Goal: Information Seeking & Learning: Learn about a topic

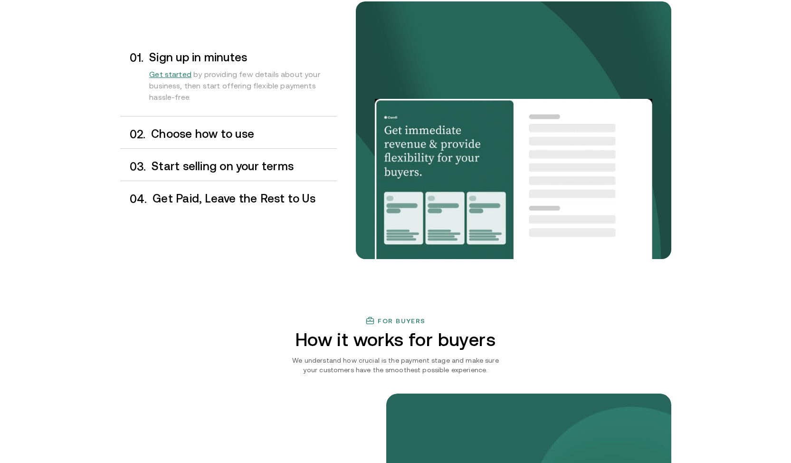
click at [230, 134] on h3 "Choose how to use" at bounding box center [243, 134] width 185 height 12
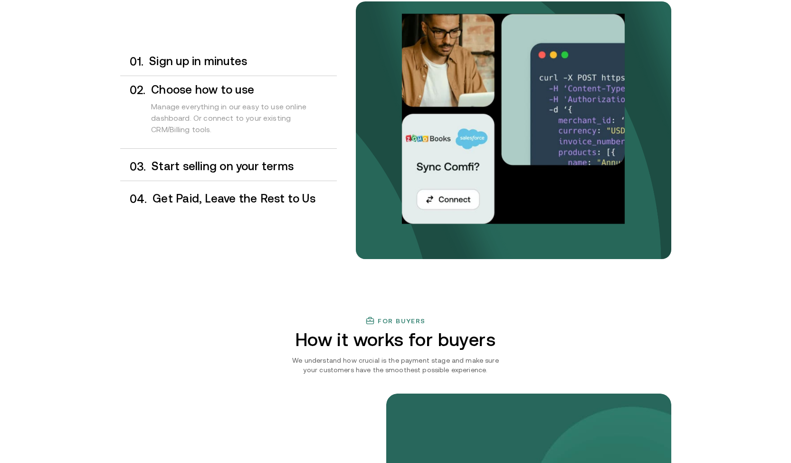
click at [231, 158] on div "0 3 . Start selling on your terms" at bounding box center [228, 166] width 217 height 28
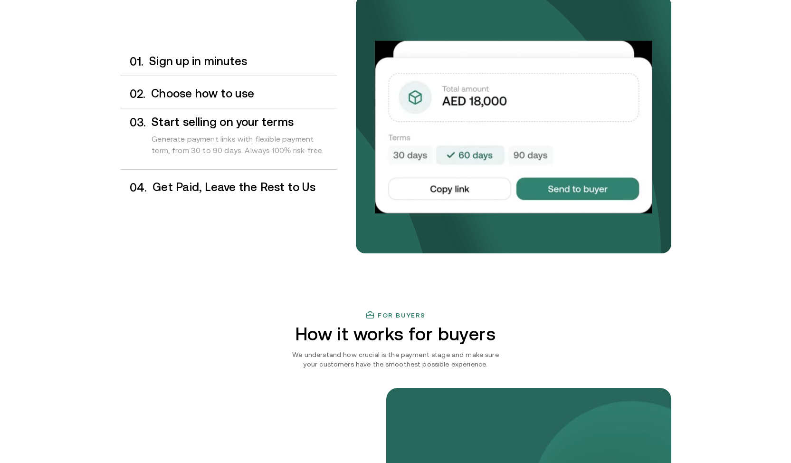
click at [248, 187] on h3 "Get Paid, Leave the Rest to Us" at bounding box center [244, 187] width 184 height 12
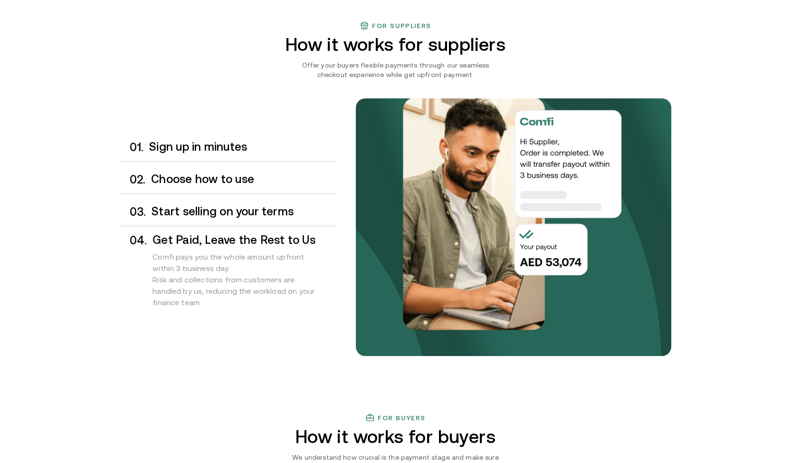
scroll to position [703, 0]
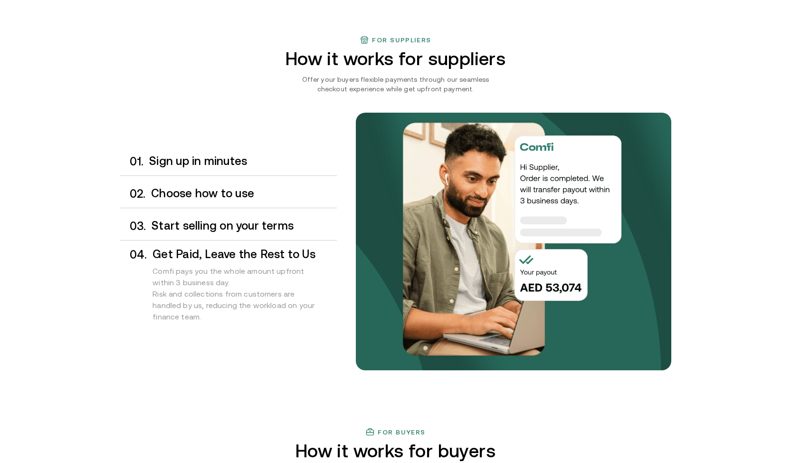
click at [263, 217] on div "0 3 . Start selling on your terms" at bounding box center [228, 226] width 217 height 28
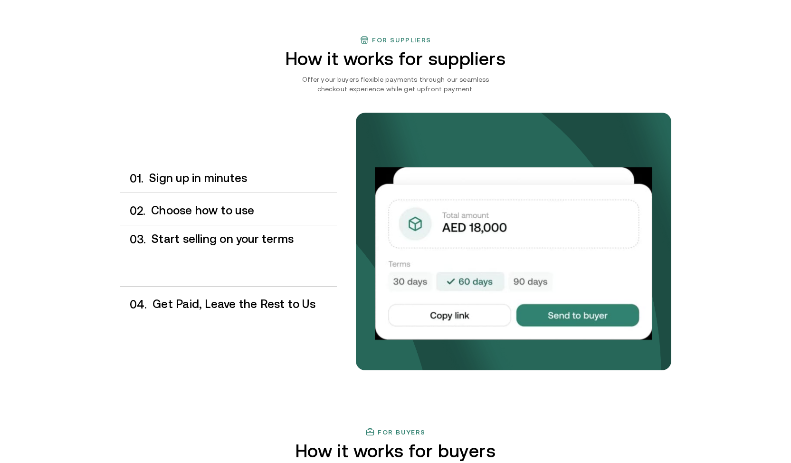
click at [263, 202] on div "0 2 . Choose how to use" at bounding box center [228, 211] width 217 height 28
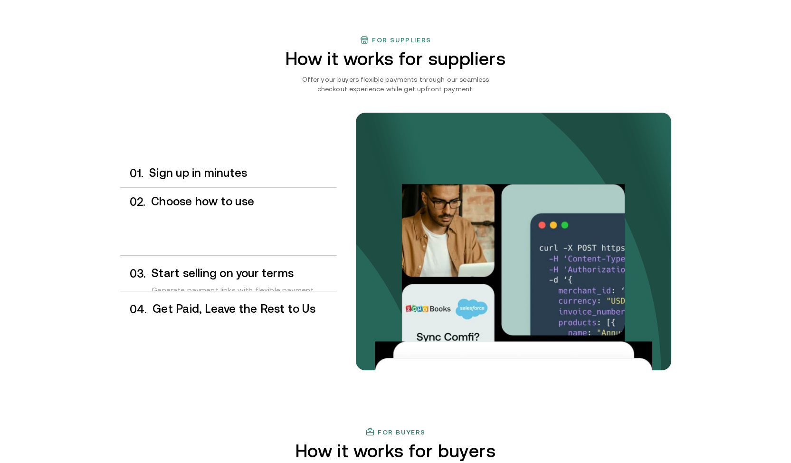
click at [265, 191] on div "0 1 . Sign up in minutes 0 2 . Choose how to use Manage everything in our easy …" at bounding box center [228, 241] width 217 height 164
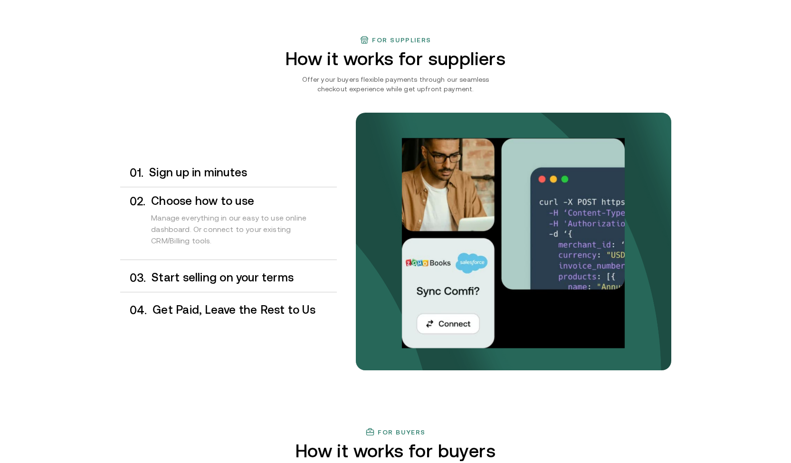
click at [267, 184] on div "0 1 . Sign up in minutes" at bounding box center [228, 173] width 217 height 28
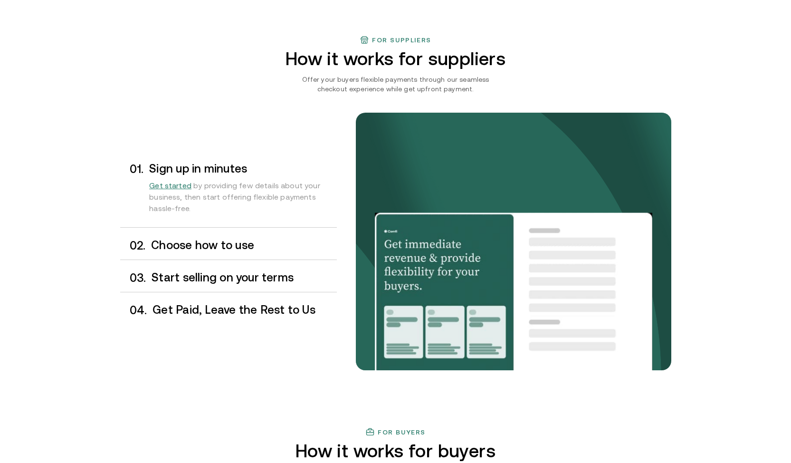
click at [259, 242] on h3 "Choose how to use" at bounding box center [243, 245] width 185 height 12
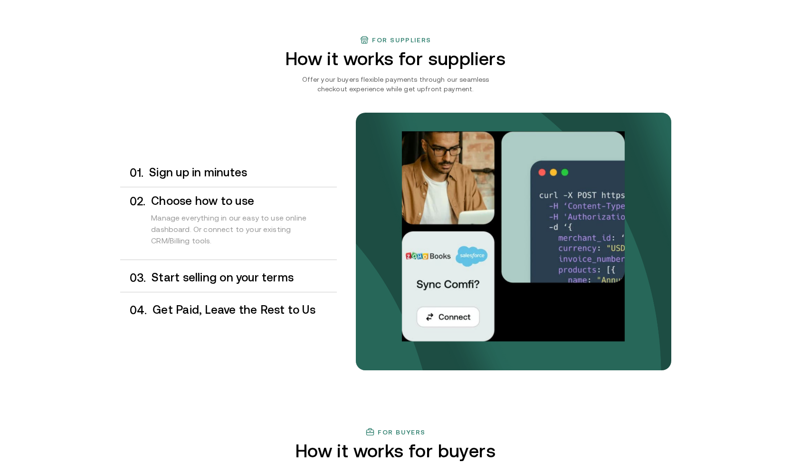
click at [267, 258] on div "0 2 . Choose how to use Manage everything in our easy to use online dashboard. …" at bounding box center [228, 225] width 217 height 68
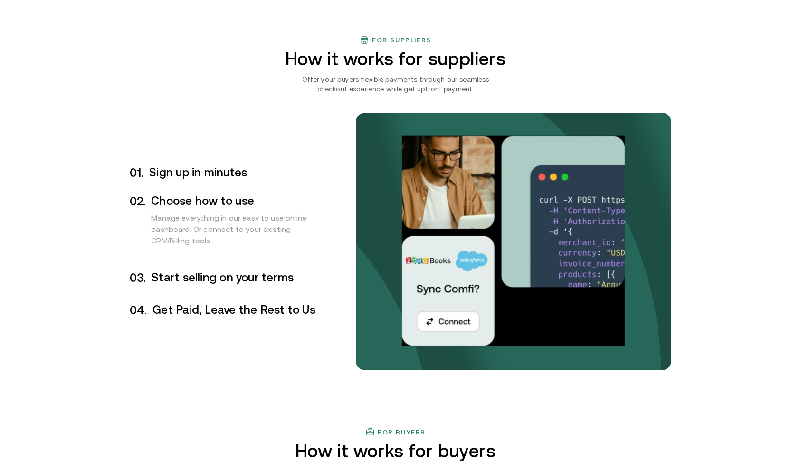
click at [268, 271] on h3 "Start selling on your terms" at bounding box center [244, 277] width 185 height 12
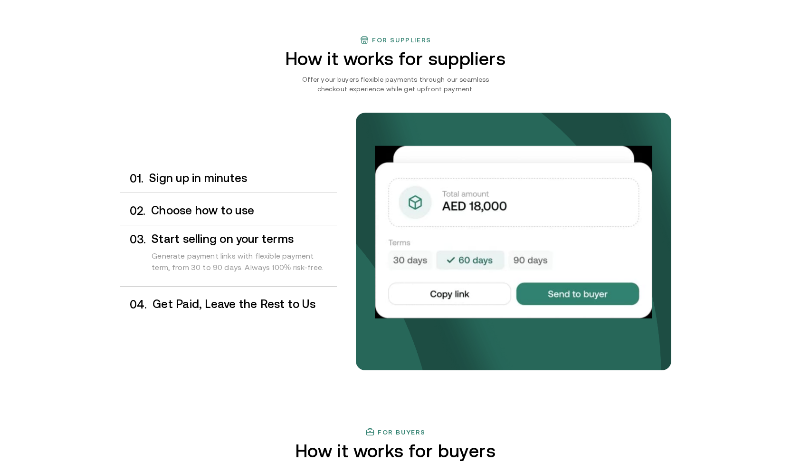
click at [282, 298] on h3 "Get Paid, Leave the Rest to Us" at bounding box center [244, 304] width 184 height 12
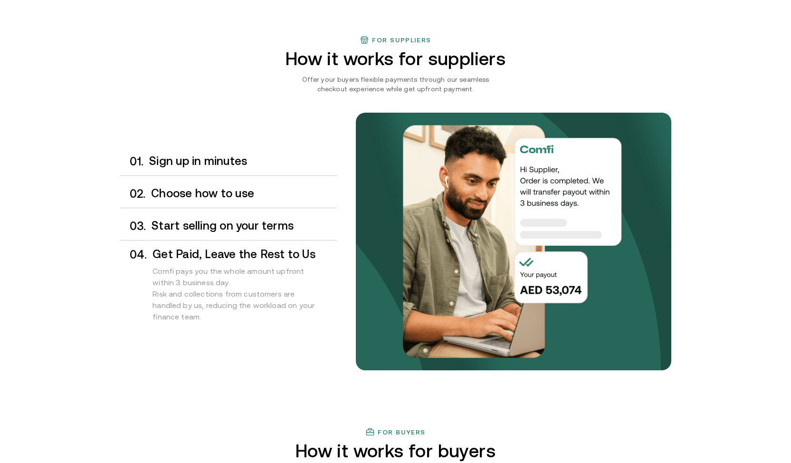
click at [299, 233] on div "0 3 . Start selling on your terms" at bounding box center [228, 226] width 217 height 28
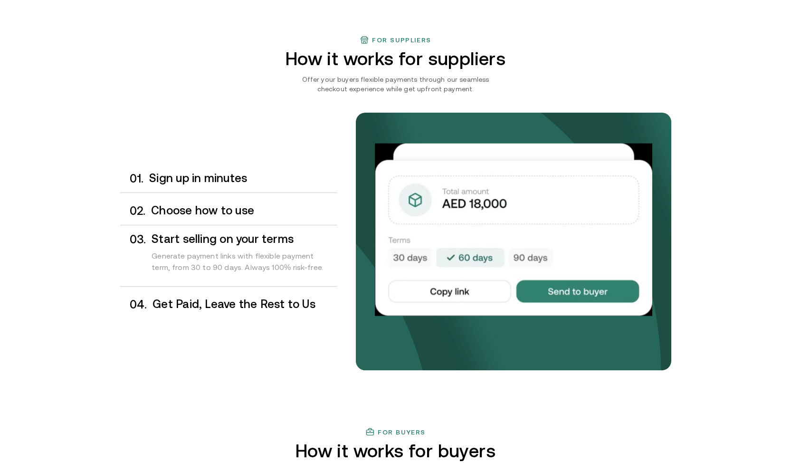
click at [304, 220] on div "0 2 . Choose how to use" at bounding box center [228, 211] width 217 height 28
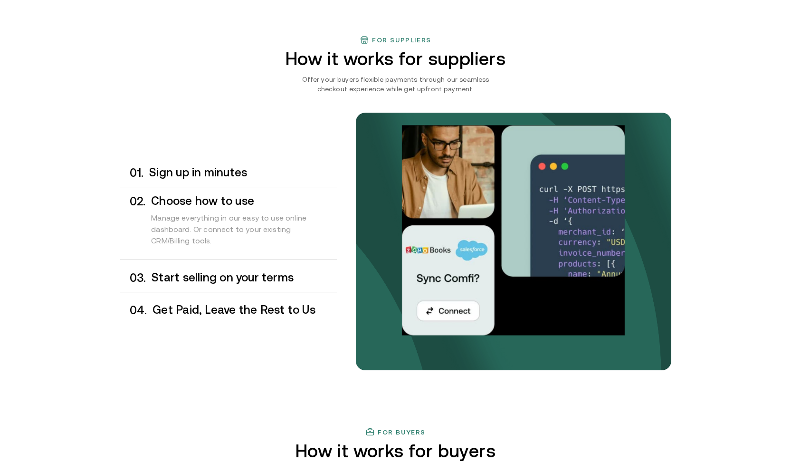
click at [313, 181] on div "0 1 . Sign up in minutes" at bounding box center [228, 173] width 217 height 28
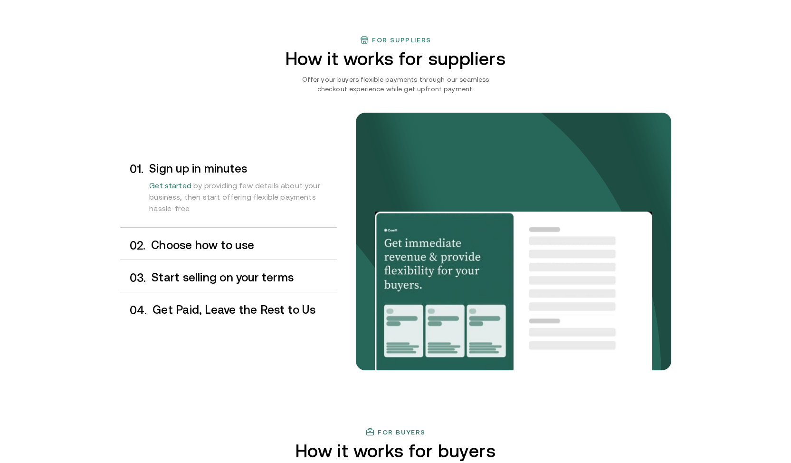
click at [297, 255] on div "0 2 . Choose how to use" at bounding box center [228, 245] width 217 height 28
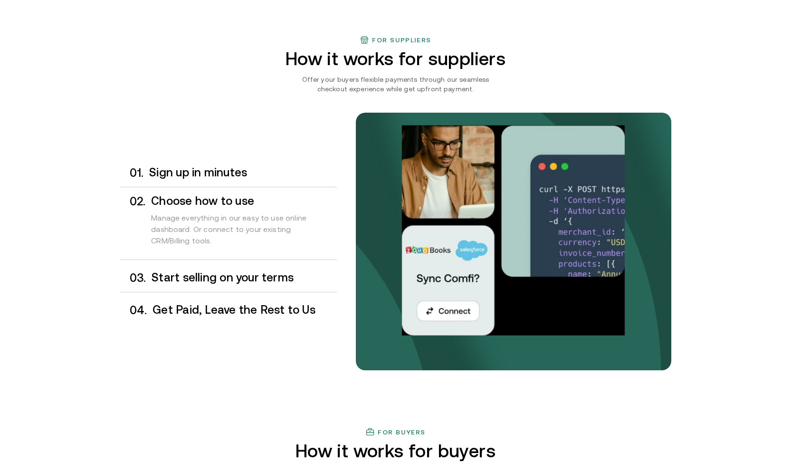
click at [295, 270] on div "0 3 . Start selling on your terms" at bounding box center [228, 278] width 217 height 28
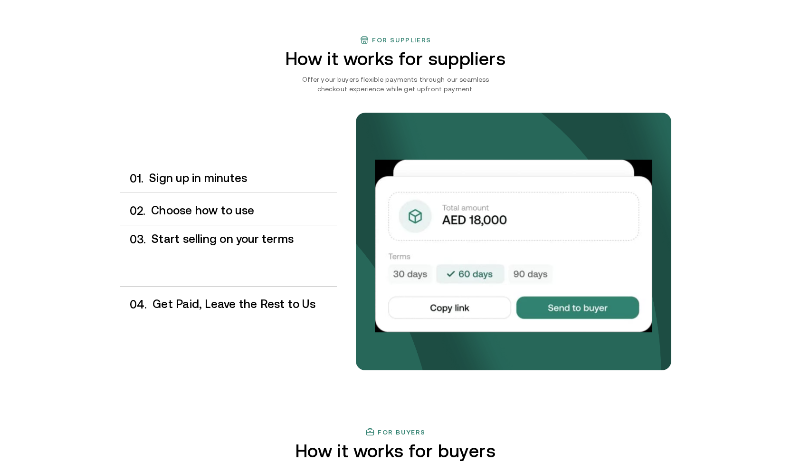
click at [295, 289] on div "0 1 . Sign up in minutes 0 2 . Choose how to use Manage everything in our easy …" at bounding box center [228, 241] width 217 height 154
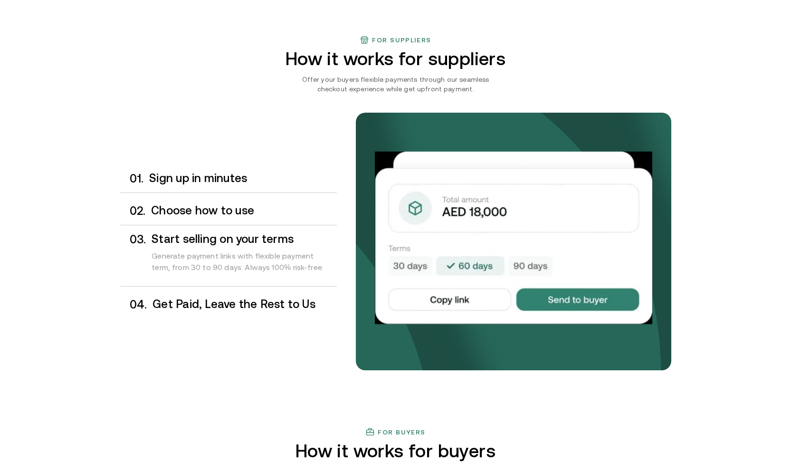
click at [295, 304] on h3 "Get Paid, Leave the Rest to Us" at bounding box center [244, 304] width 184 height 12
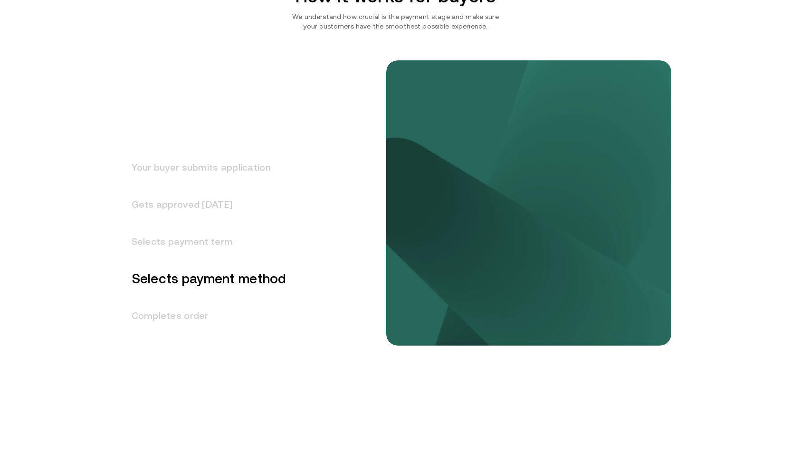
scroll to position [1189, 0]
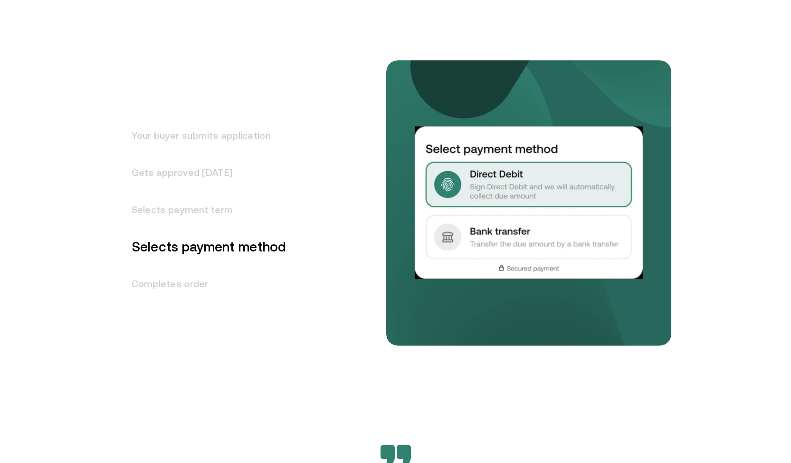
click at [291, 146] on div "Your buyer submits application Gets approved in 1 day Selects payment term Sele…" at bounding box center [257, 228] width 275 height 317
click at [252, 129] on h3 "Your buyer submits application" at bounding box center [203, 135] width 166 height 37
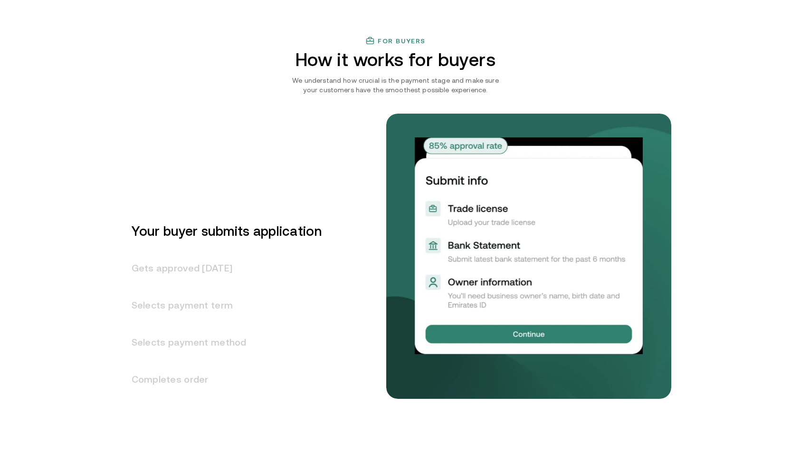
click at [224, 259] on h3 "Gets approved in 1 day" at bounding box center [220, 267] width 201 height 37
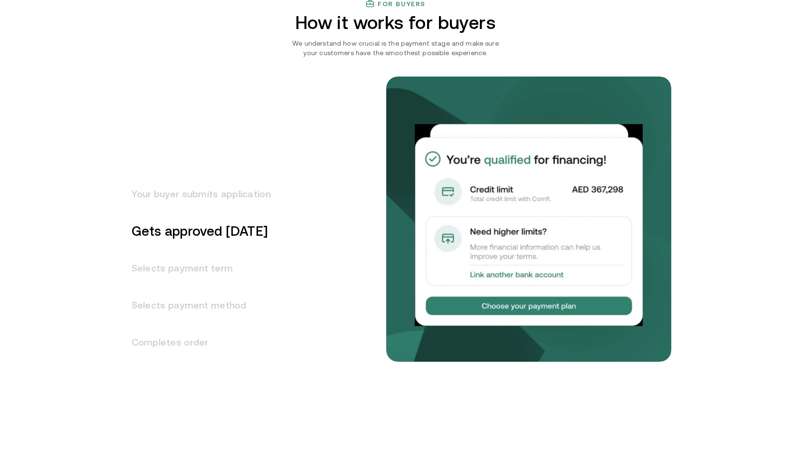
click at [226, 262] on h3 "Selects payment term" at bounding box center [195, 267] width 151 height 37
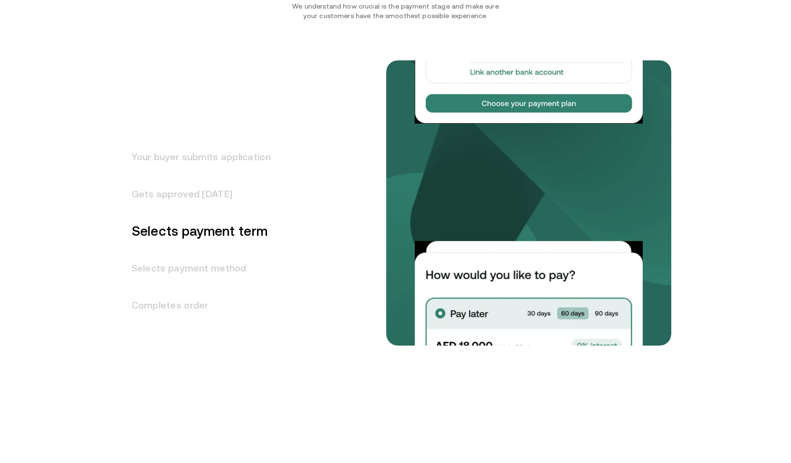
click at [229, 281] on h3 "Selects payment method" at bounding box center [195, 267] width 151 height 37
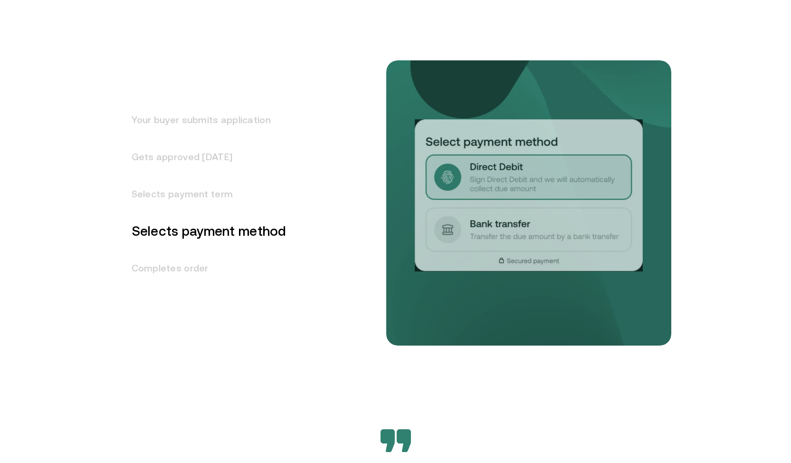
click at [232, 262] on h3 "Completes order" at bounding box center [203, 267] width 166 height 37
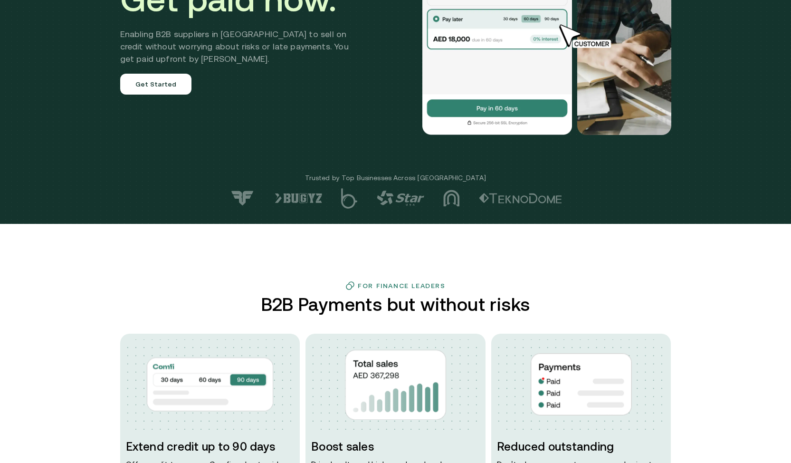
scroll to position [0, 0]
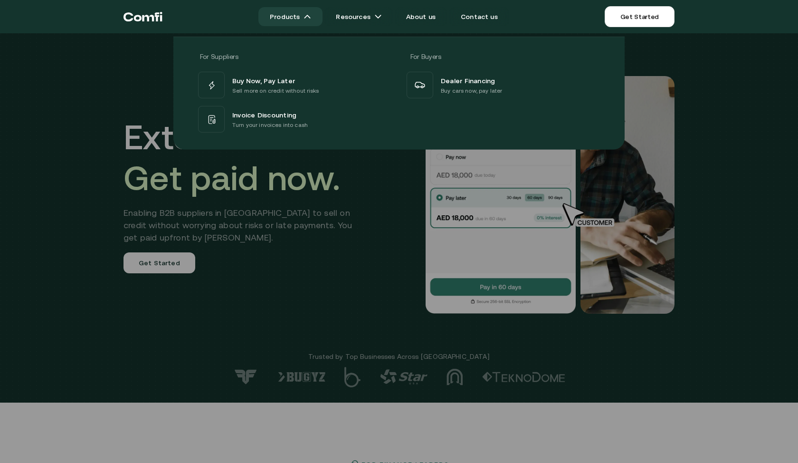
click at [302, 17] on link "Products" at bounding box center [290, 16] width 64 height 19
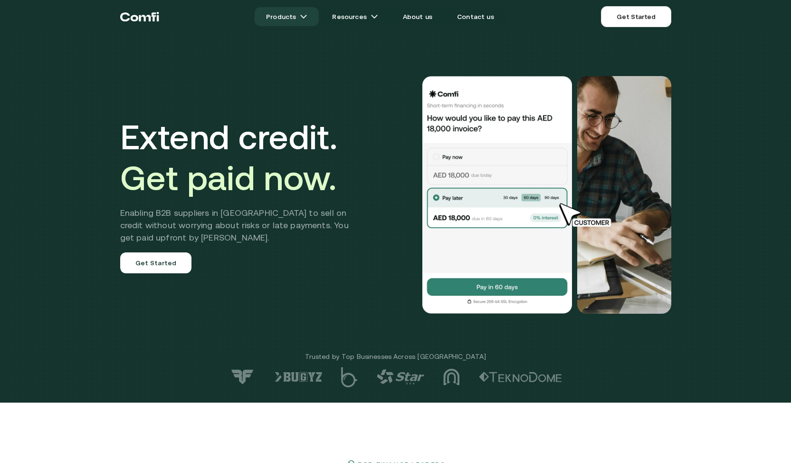
click at [302, 18] on link "Products" at bounding box center [287, 16] width 64 height 19
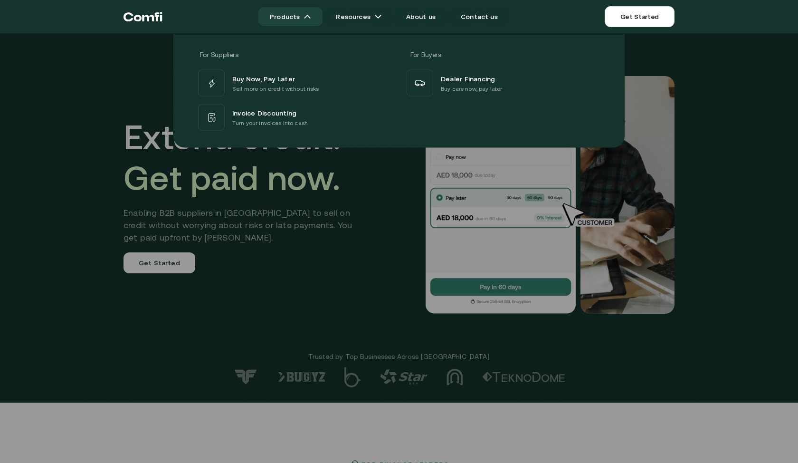
click at [301, 15] on link "Products" at bounding box center [290, 16] width 64 height 19
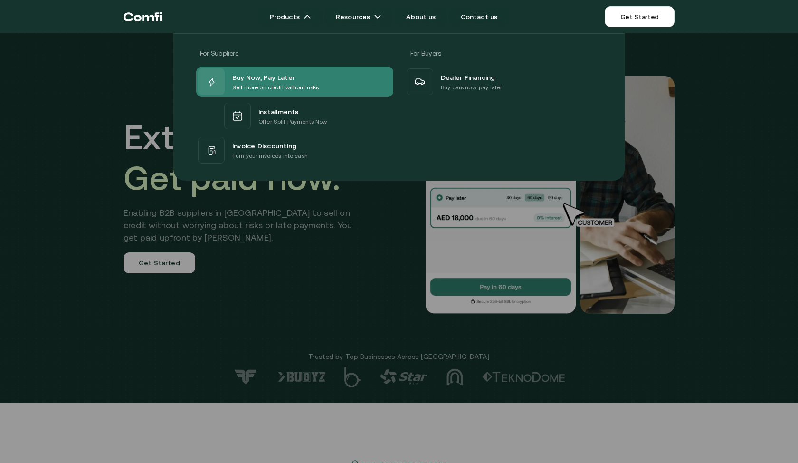
click at [285, 79] on span "Buy Now, Pay Later" at bounding box center [263, 76] width 63 height 11
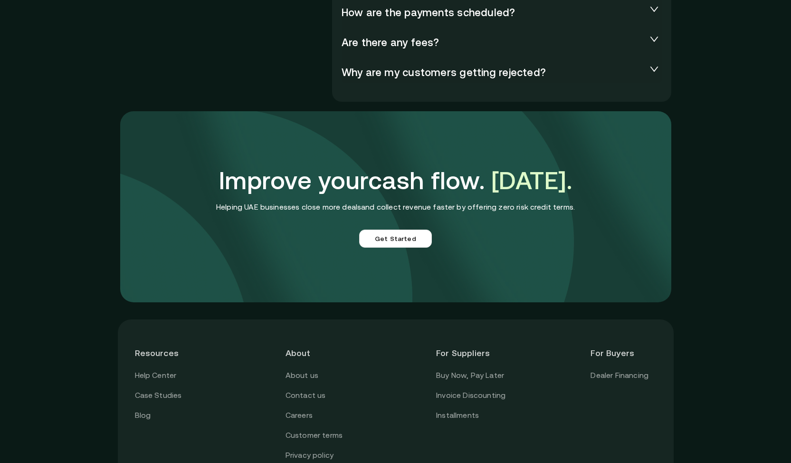
scroll to position [1992, 0]
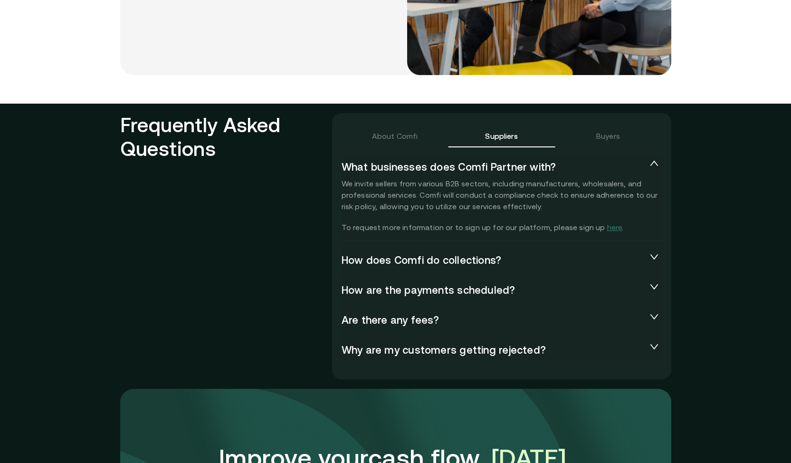
click at [457, 271] on div "What businesses does Comfi Partner with? We invite sellers from various B2B sec…" at bounding box center [502, 258] width 320 height 206
click at [465, 264] on span "How does Comfi do collections?" at bounding box center [494, 259] width 305 height 11
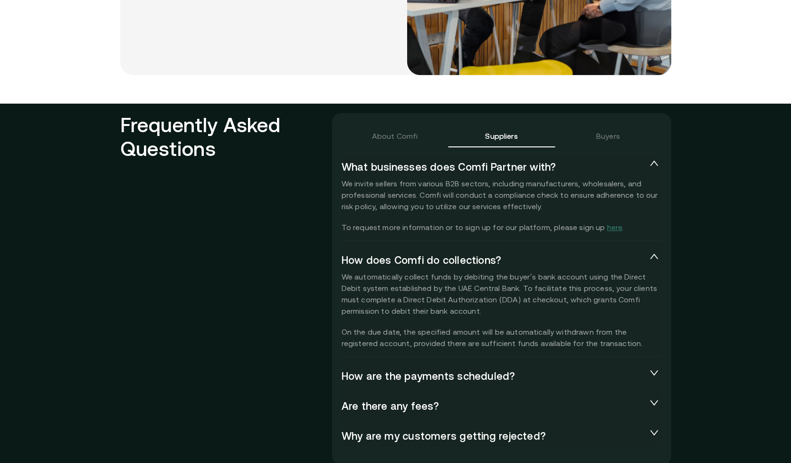
click at [412, 149] on div "About Comfi Suppliers Buyers What businesses does Comfi Partner with? We invite…" at bounding box center [502, 288] width 320 height 329
click at [413, 142] on div "About Comfi" at bounding box center [395, 135] width 106 height 23
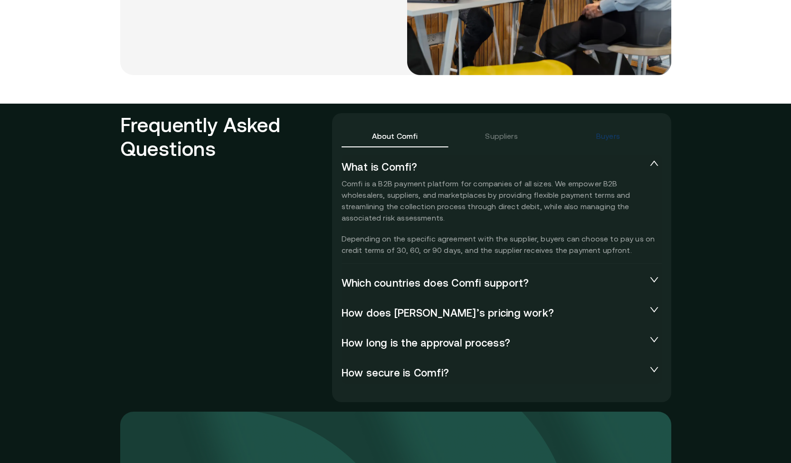
click at [615, 137] on div "Buyers" at bounding box center [608, 135] width 24 height 11
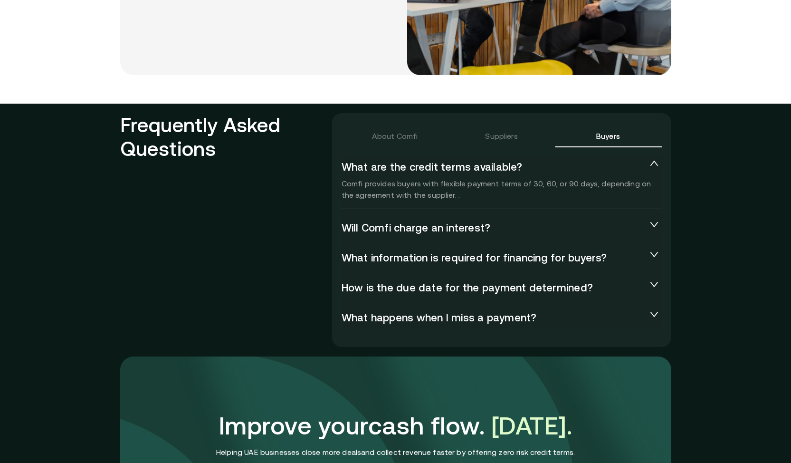
click at [524, 290] on span "How is the due date for the payment determined?" at bounding box center [494, 286] width 305 height 11
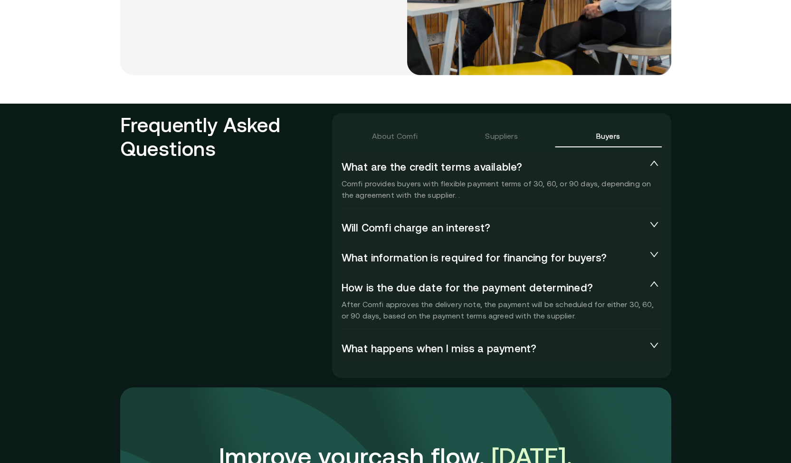
click at [539, 250] on div "What information is required for financing for buyers?" at bounding box center [502, 257] width 320 height 23
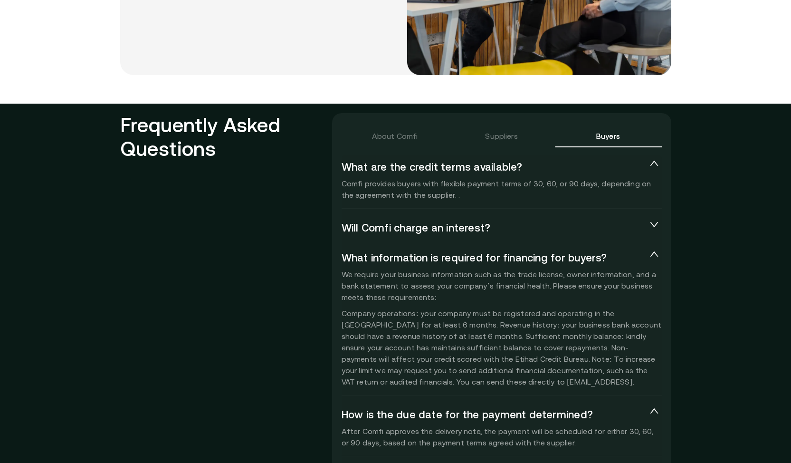
click at [511, 142] on div "Suppliers" at bounding box center [501, 135] width 106 height 23
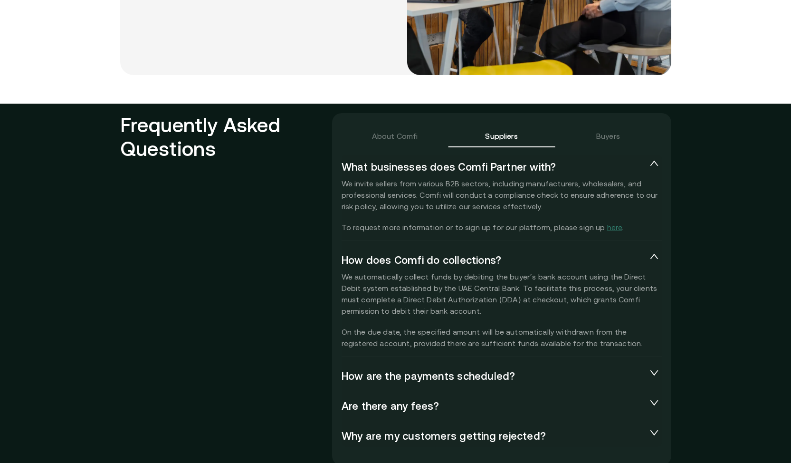
click at [432, 143] on div "About Comfi" at bounding box center [395, 135] width 106 height 23
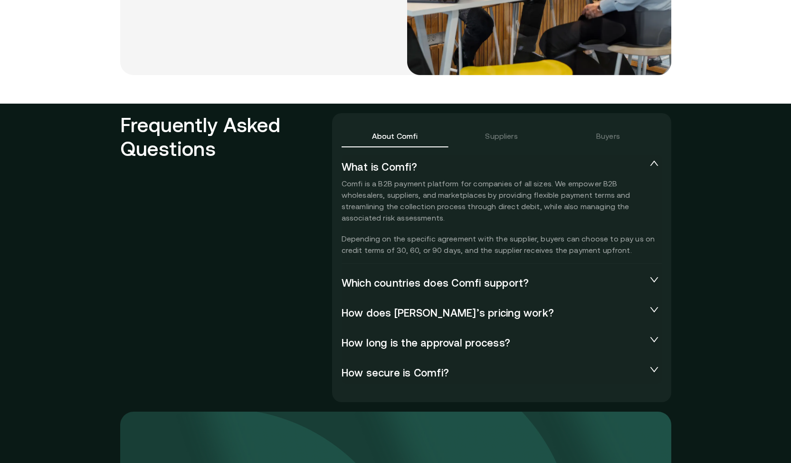
click at [499, 143] on div "Suppliers" at bounding box center [501, 135] width 106 height 23
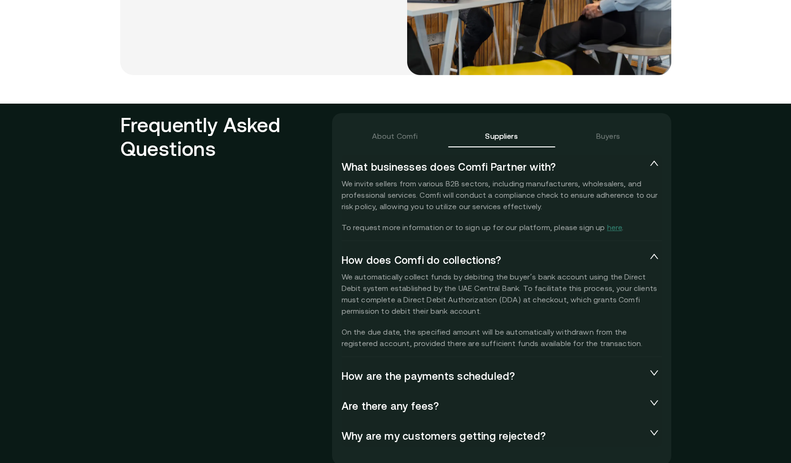
click at [418, 143] on div "About Comfi" at bounding box center [395, 135] width 106 height 23
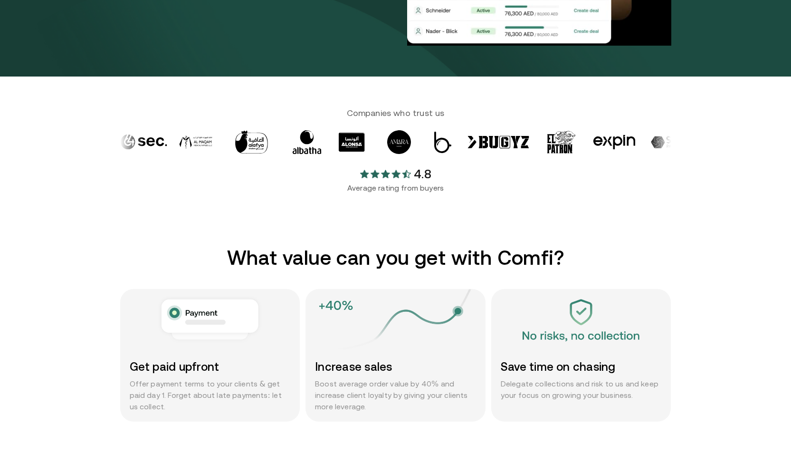
scroll to position [0, 0]
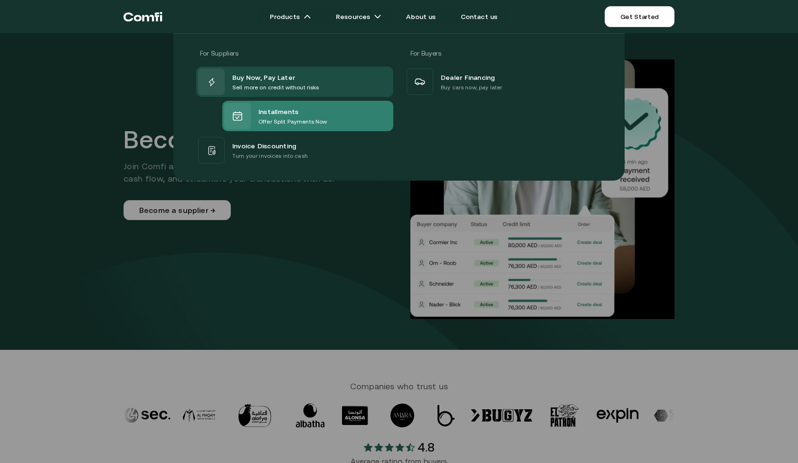
click at [303, 114] on div "Installments" at bounding box center [292, 110] width 68 height 11
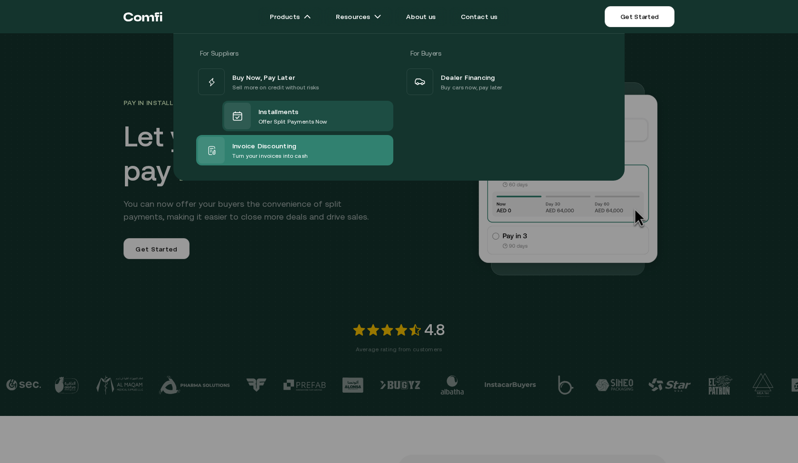
click at [262, 155] on p "Turn your invoices into cash" at bounding box center [270, 155] width 76 height 9
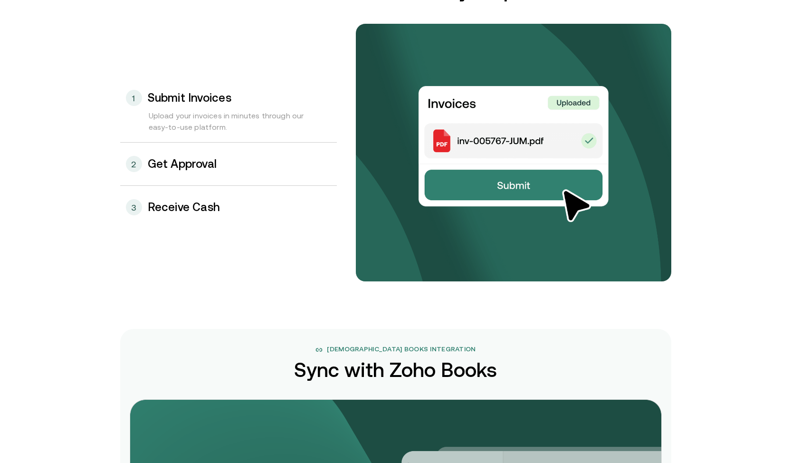
scroll to position [1005, 0]
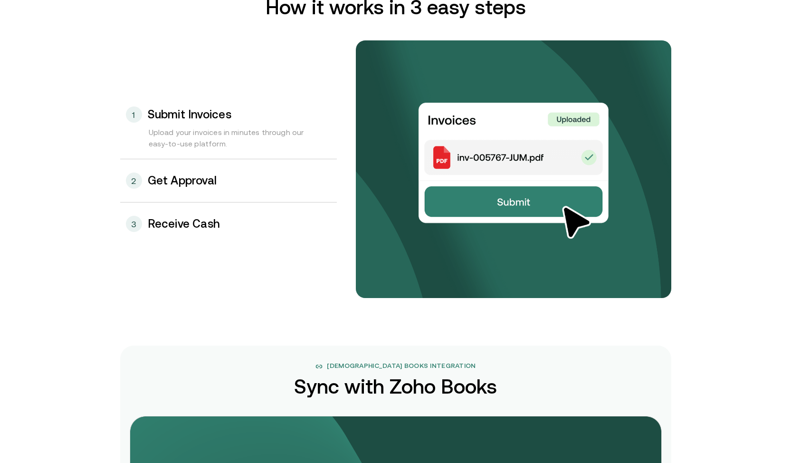
click at [210, 182] on h3 "Get Approval" at bounding box center [182, 180] width 69 height 12
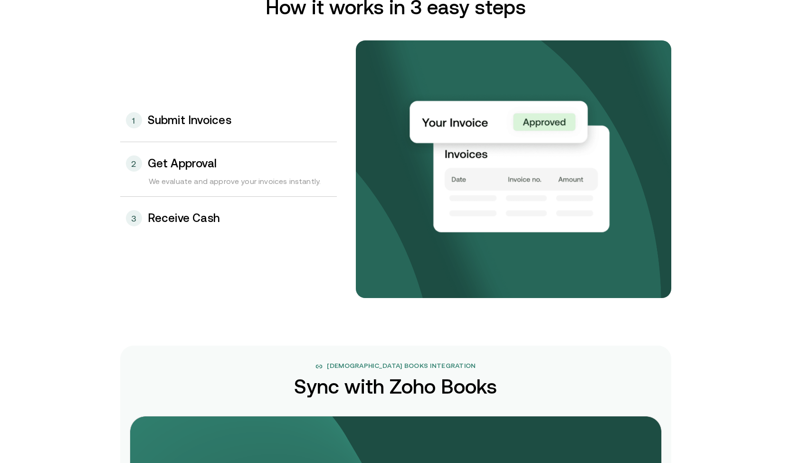
click at [217, 218] on h3 "Receive Cash" at bounding box center [184, 218] width 73 height 12
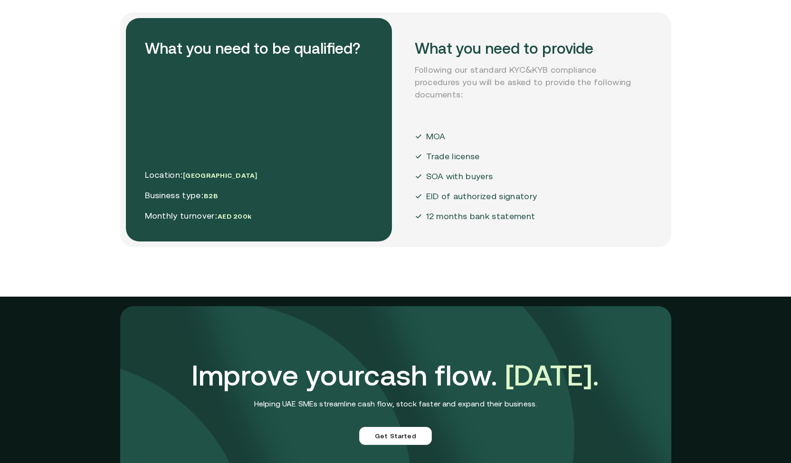
scroll to position [2340, 0]
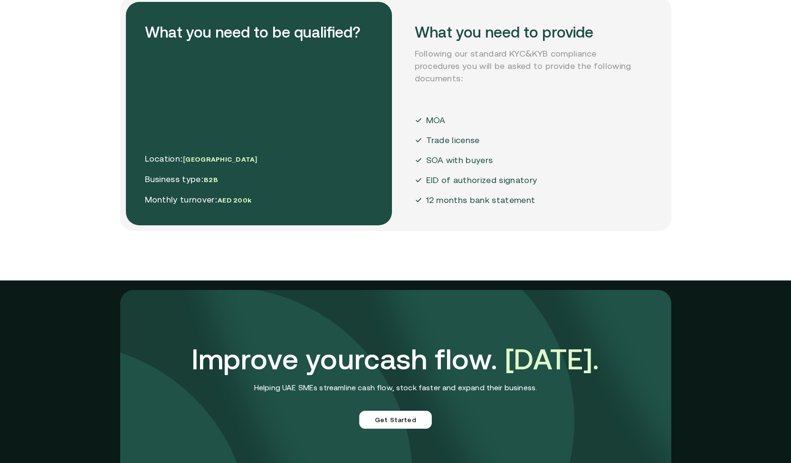
click at [477, 176] on p "EID of authorized signatory" at bounding box center [481, 180] width 111 height 12
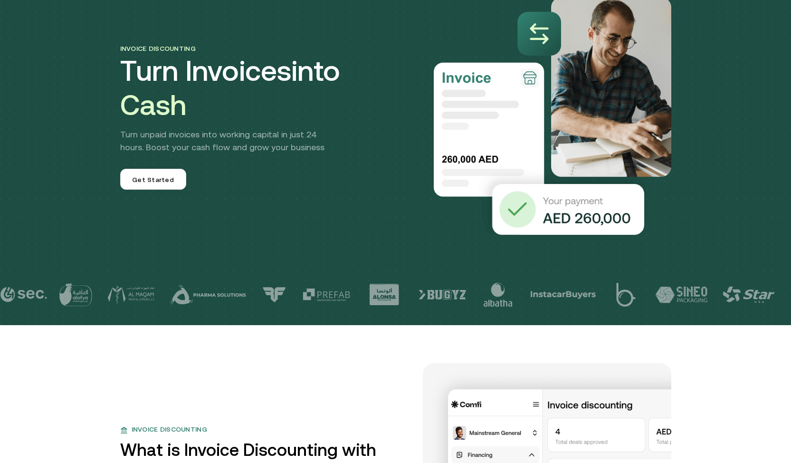
scroll to position [0, 0]
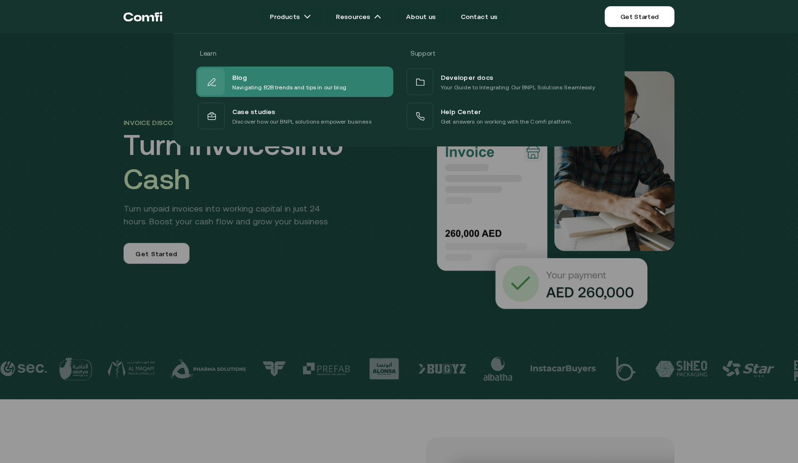
click at [281, 88] on p "Navigating B2B trends and tips in our blog" at bounding box center [289, 87] width 114 height 9
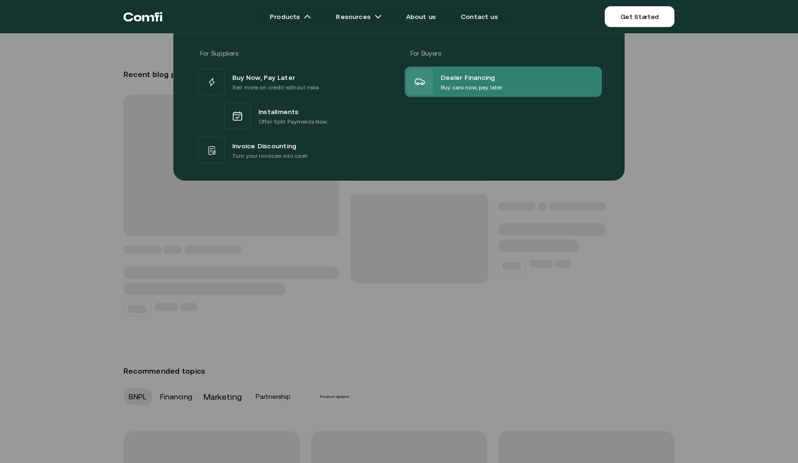
click at [464, 82] on span "Dealer Financing" at bounding box center [468, 76] width 55 height 11
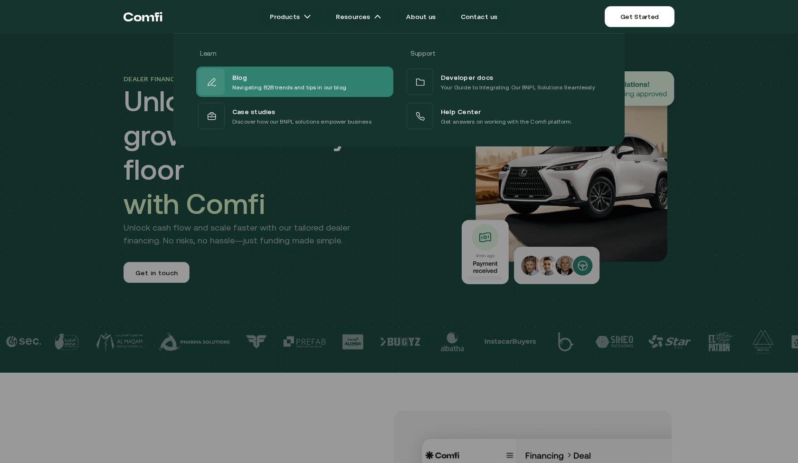
click at [351, 93] on div "Blog Navigating B2B trends and tips in our blog" at bounding box center [294, 81] width 197 height 30
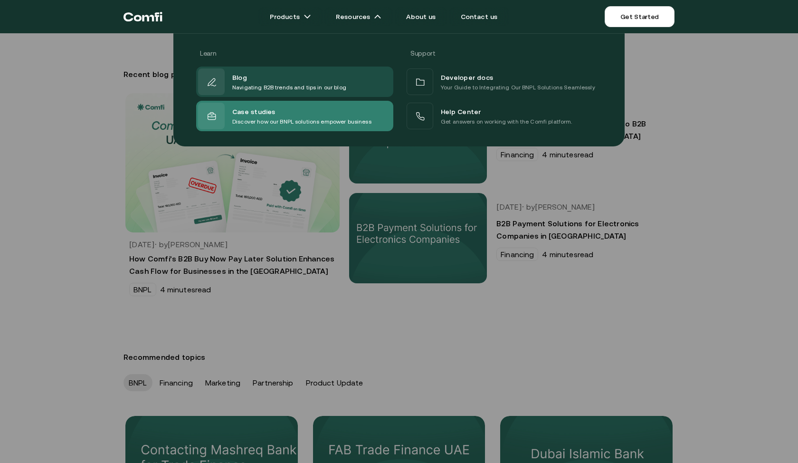
click at [320, 119] on p "Discover how our BNPL solutions empower business" at bounding box center [301, 121] width 139 height 9
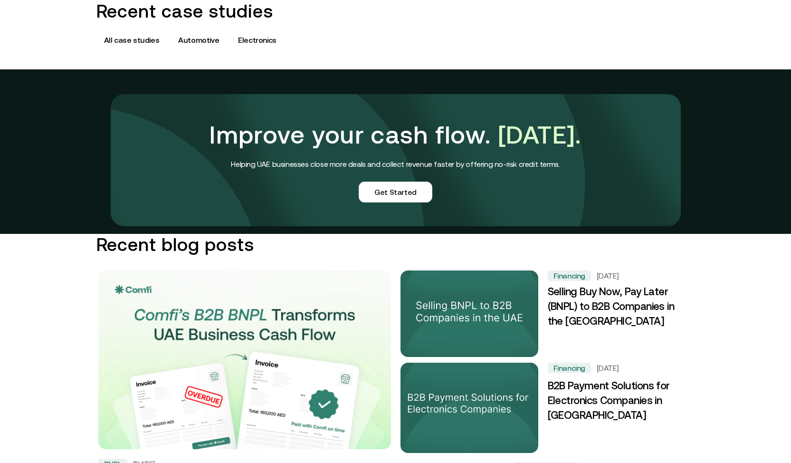
scroll to position [772, 0]
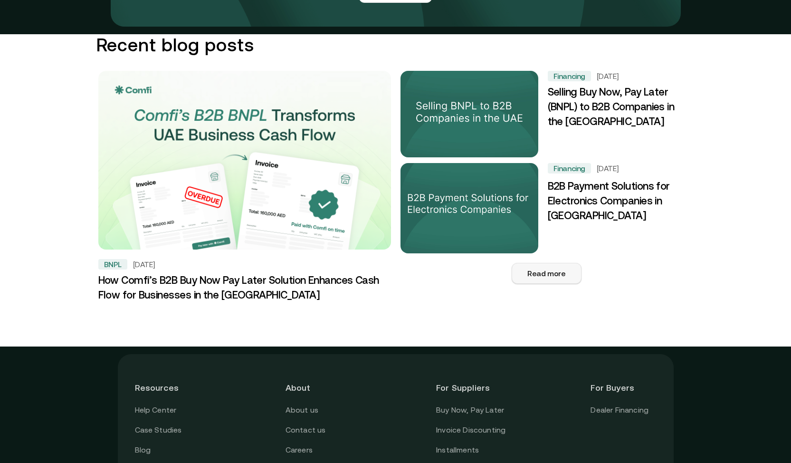
click at [555, 277] on button "Read more" at bounding box center [546, 273] width 69 height 21
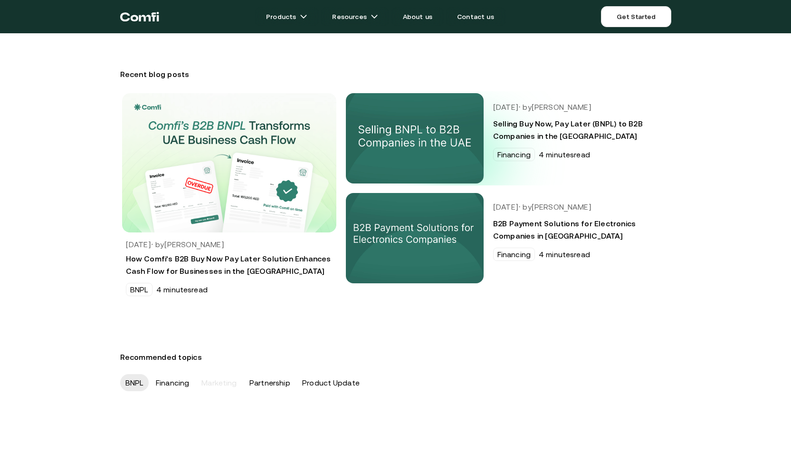
click at [463, 155] on img at bounding box center [414, 138] width 145 height 95
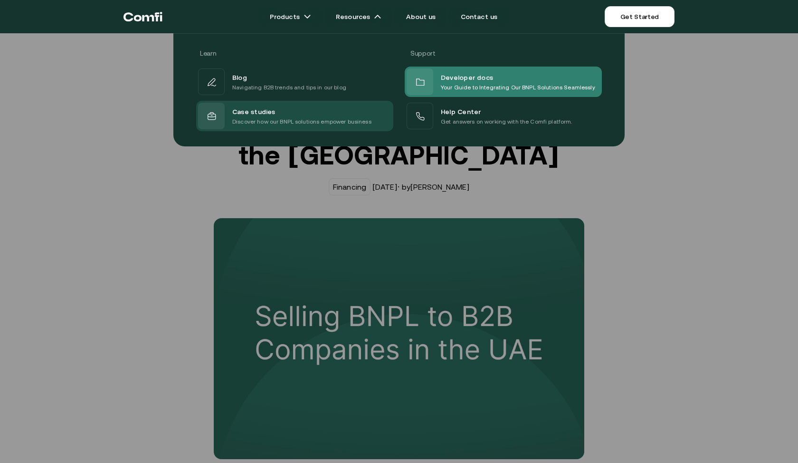
click at [479, 81] on span "Developer docs" at bounding box center [467, 76] width 52 height 11
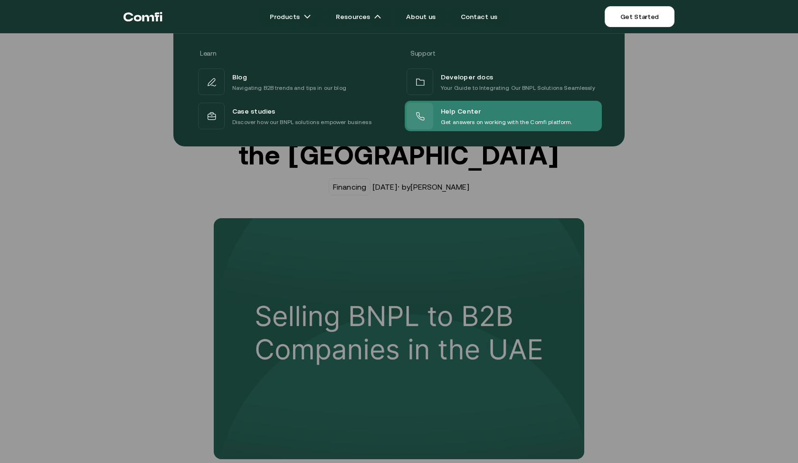
click at [448, 101] on div "Help Center Get answers on working with the Comfi platform." at bounding box center [503, 116] width 197 height 30
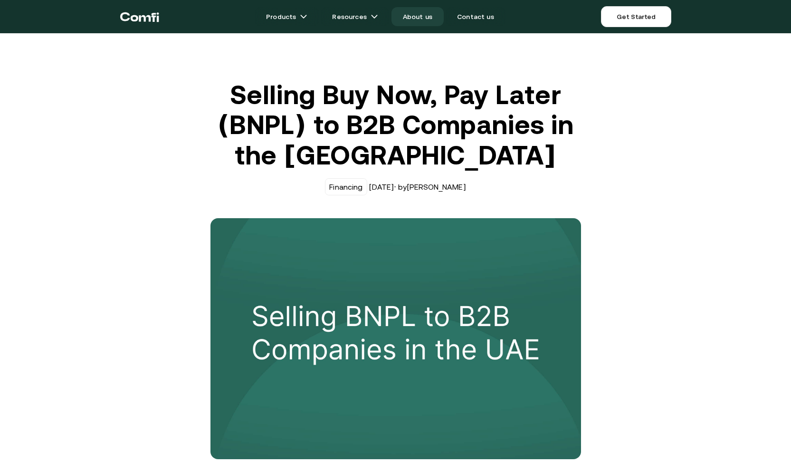
click at [436, 20] on link "About us" at bounding box center [417, 16] width 52 height 19
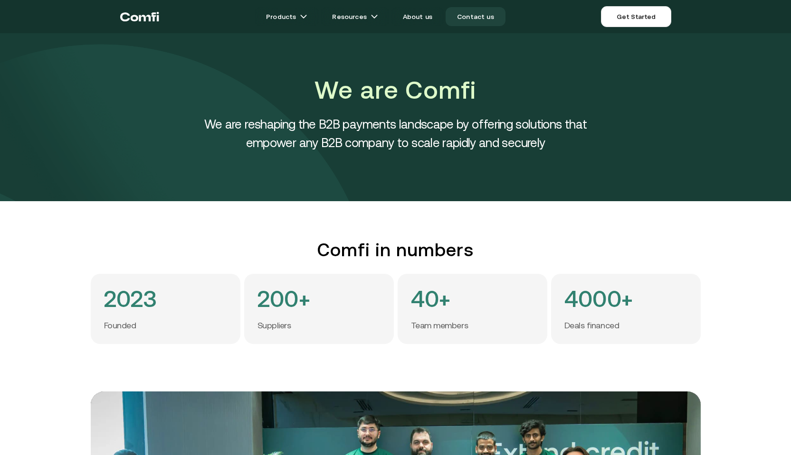
click at [488, 25] on link "Contact us" at bounding box center [476, 16] width 60 height 19
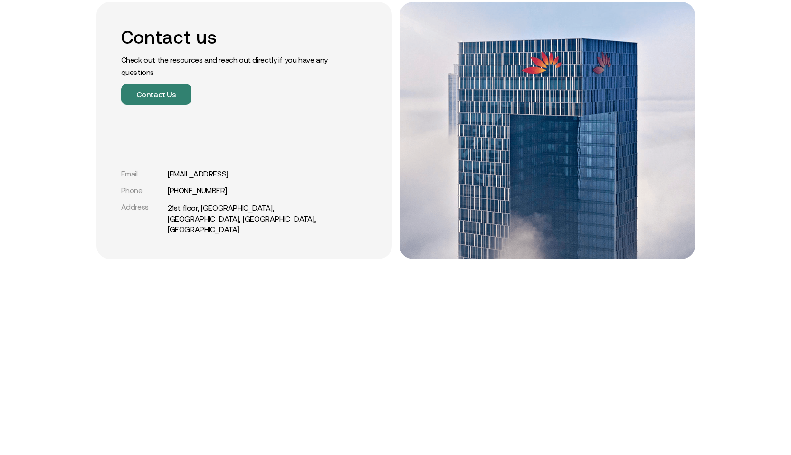
scroll to position [173, 0]
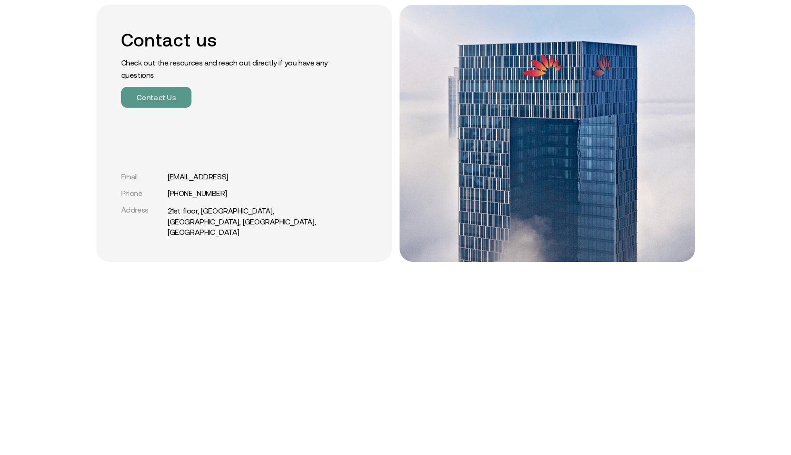
click at [170, 93] on button "Contact Us" at bounding box center [156, 97] width 70 height 21
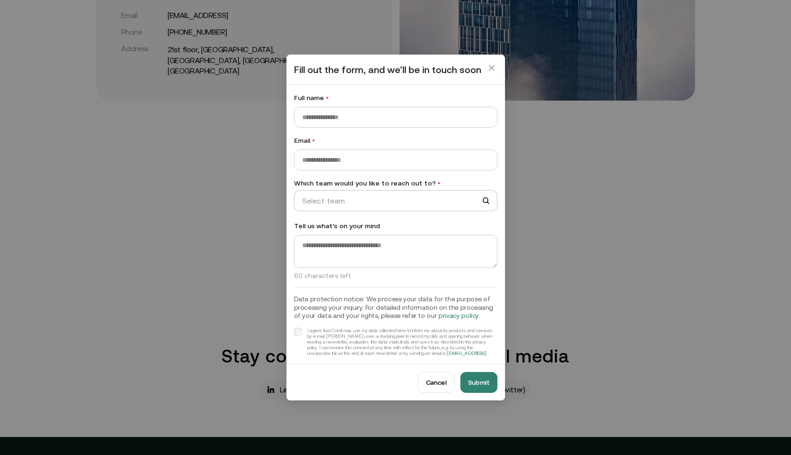
scroll to position [403, 0]
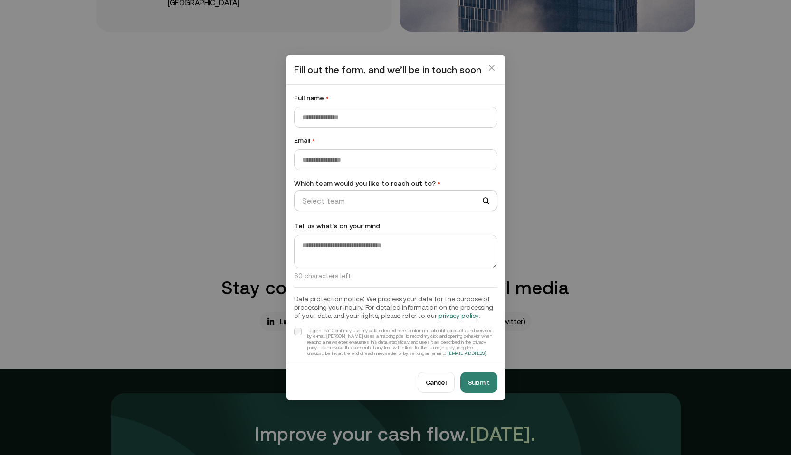
click at [438, 364] on div "Cancel Submit" at bounding box center [395, 382] width 218 height 37
click at [439, 377] on button "Cancel" at bounding box center [435, 382] width 37 height 21
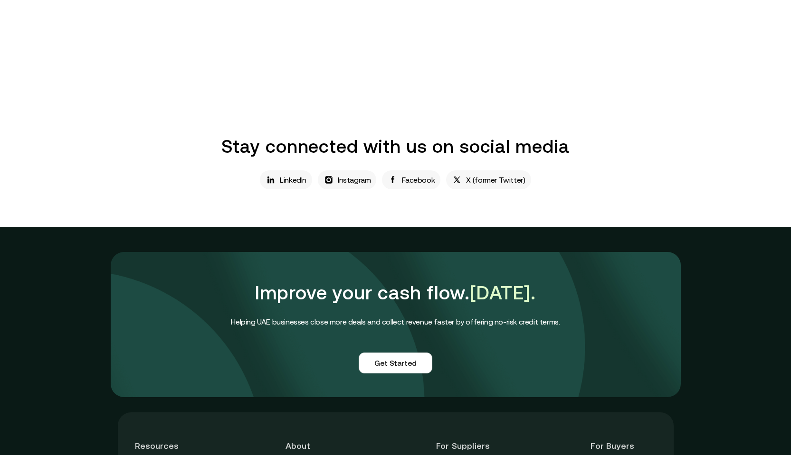
scroll to position [772, 0]
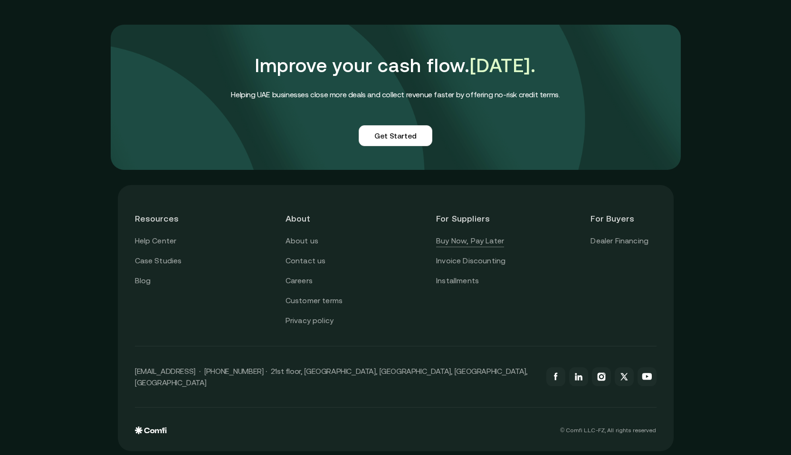
click at [473, 241] on link "Buy Now, Pay Later" at bounding box center [470, 241] width 68 height 12
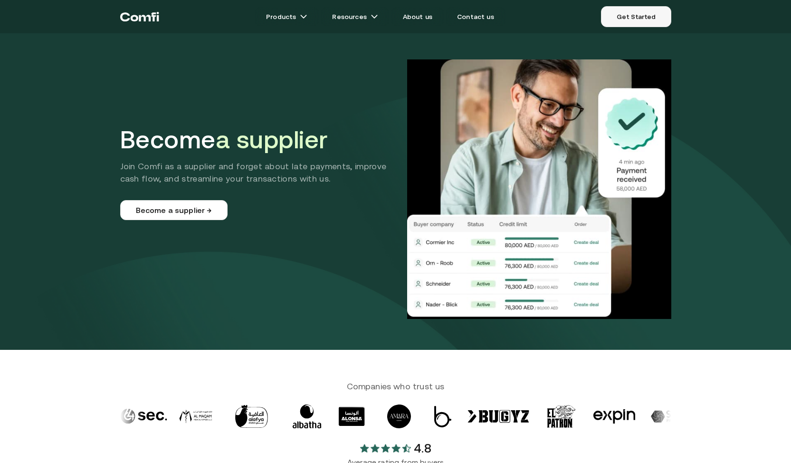
click at [638, 8] on link "Get Started" at bounding box center [636, 16] width 70 height 21
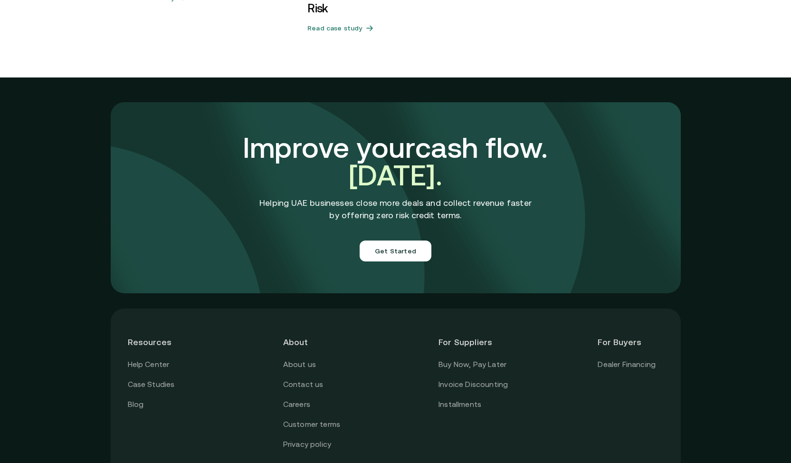
scroll to position [3307, 0]
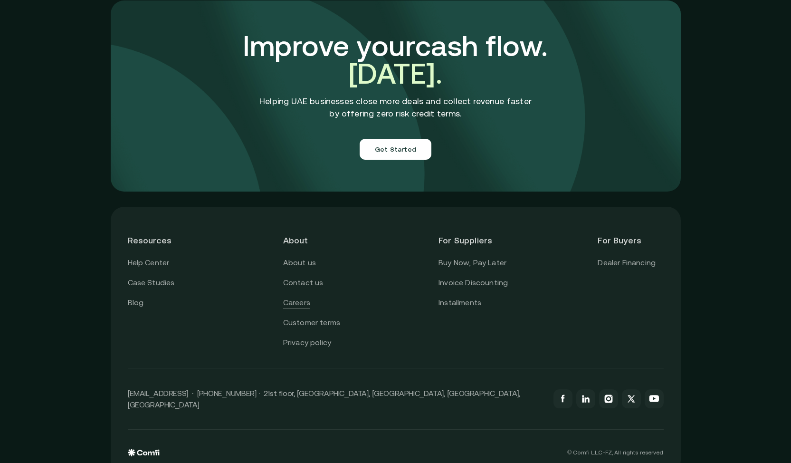
click at [302, 296] on link "Careers" at bounding box center [296, 302] width 27 height 12
click at [631, 256] on link "Dealer Financing" at bounding box center [627, 262] width 58 height 12
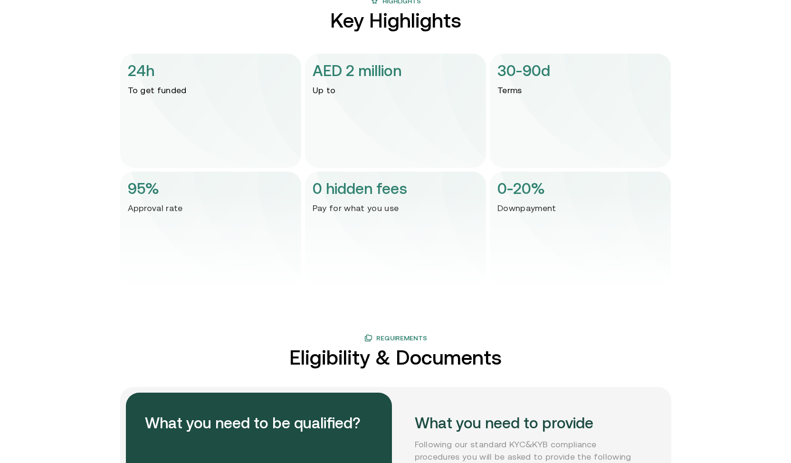
scroll to position [1319, 0]
